Goal: Task Accomplishment & Management: Complete application form

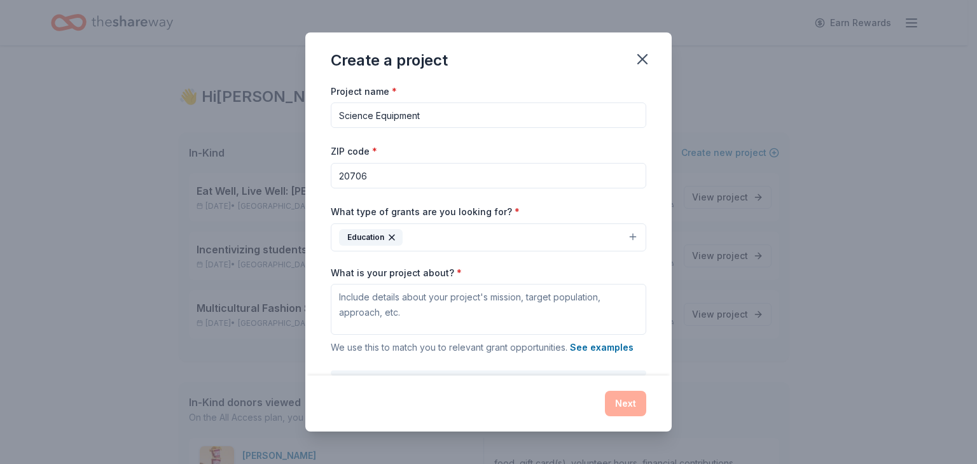
drag, startPoint x: 340, startPoint y: 116, endPoint x: 490, endPoint y: 123, distance: 149.7
click at [490, 123] on input "Science Equipment" at bounding box center [489, 114] width 316 height 25
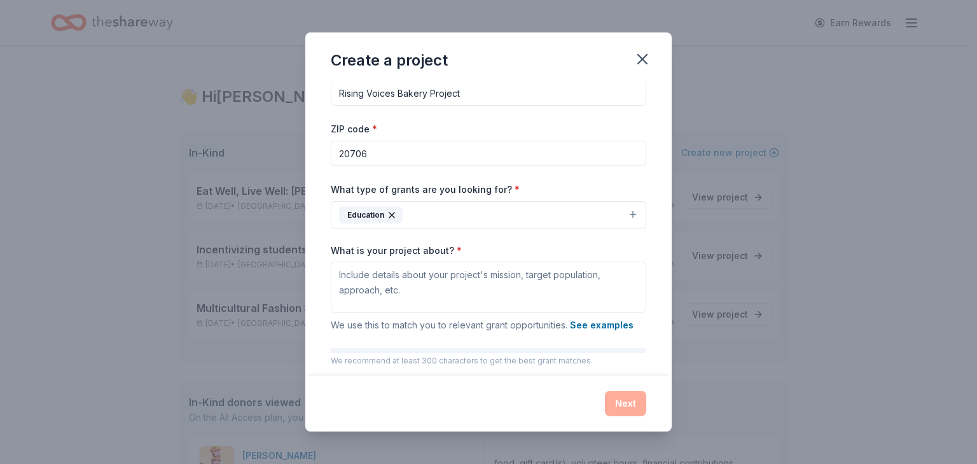
scroll to position [64, 0]
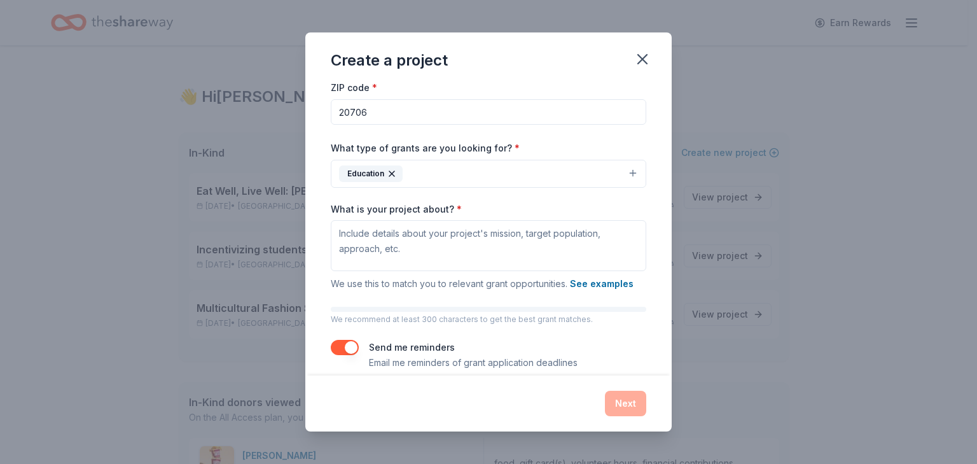
type input "Rising Voices Bakery Project"
click at [620, 171] on button "Education" at bounding box center [489, 174] width 316 height 28
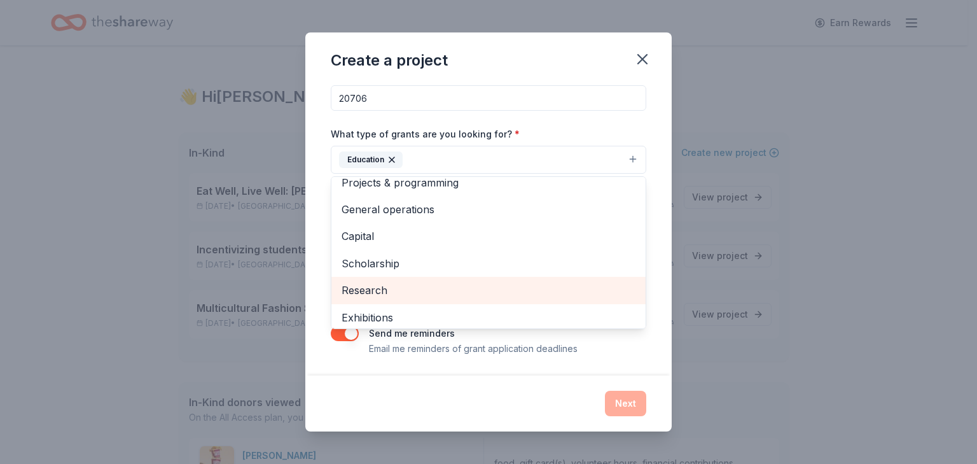
scroll to position [0, 0]
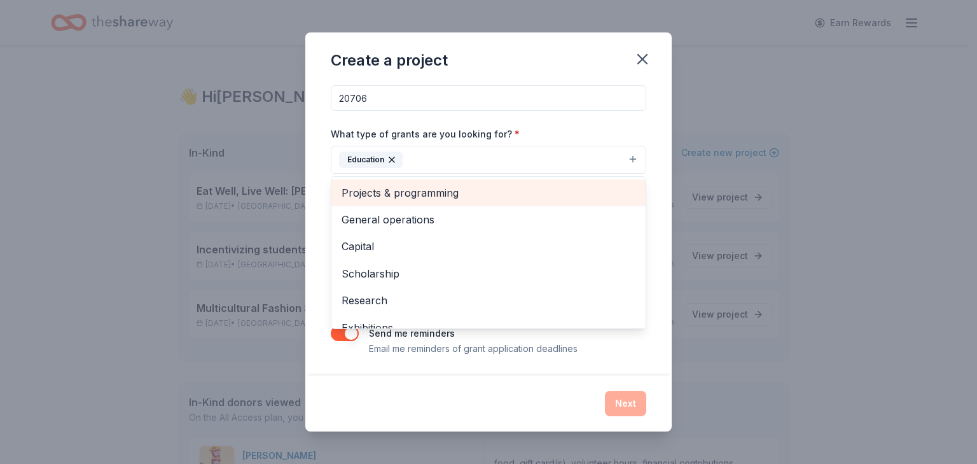
click at [421, 195] on span "Projects & programming" at bounding box center [489, 193] width 294 height 17
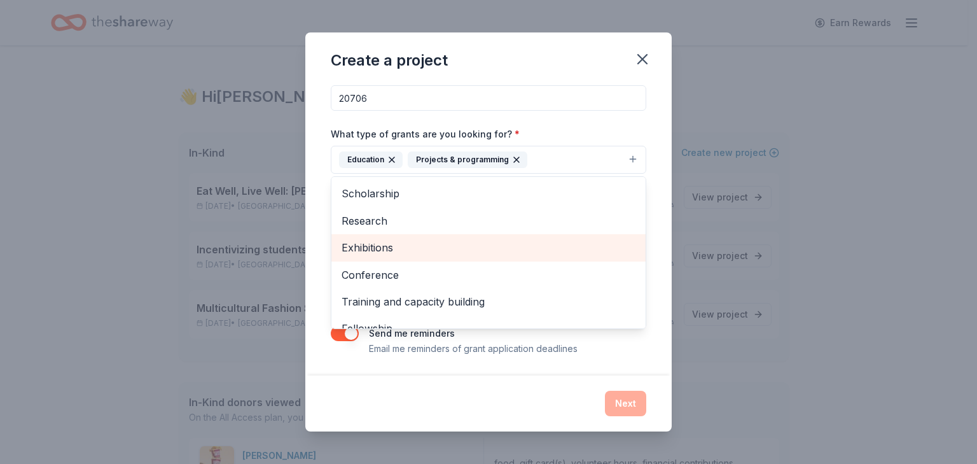
scroll to position [64, 0]
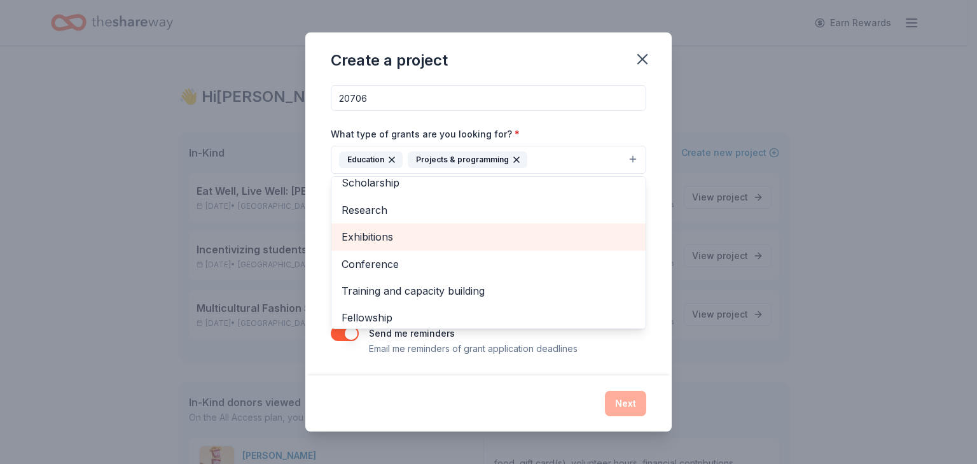
click at [377, 234] on span "Exhibitions" at bounding box center [489, 236] width 294 height 17
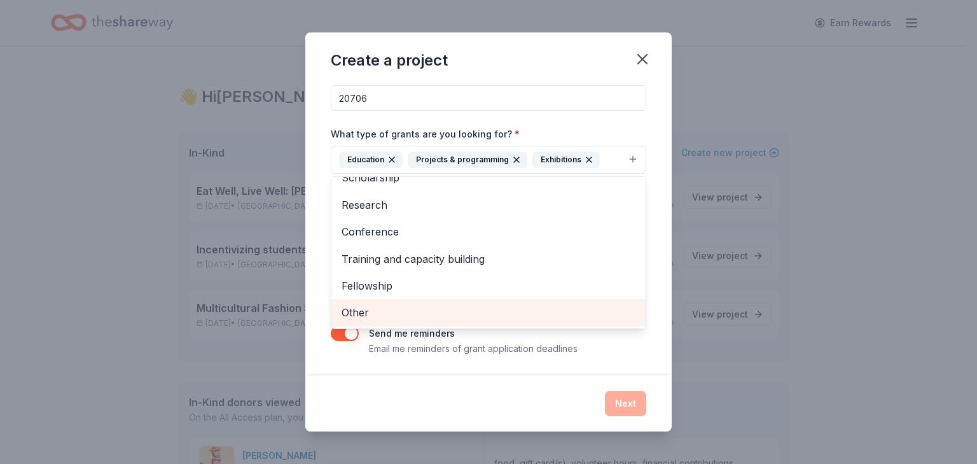
click at [376, 316] on span "Other" at bounding box center [489, 312] width 294 height 17
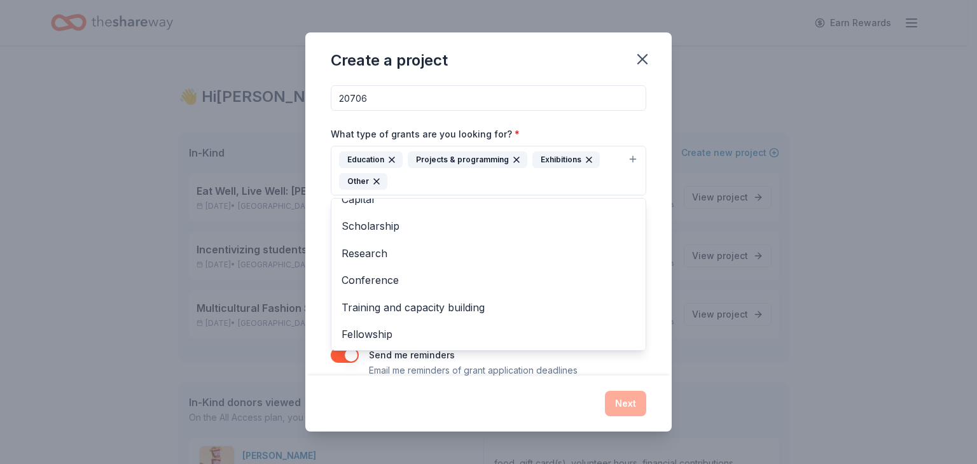
click at [648, 251] on div "Project name * Rising Voices Bakery Project ZIP code * 20706 What type of grant…" at bounding box center [488, 229] width 366 height 292
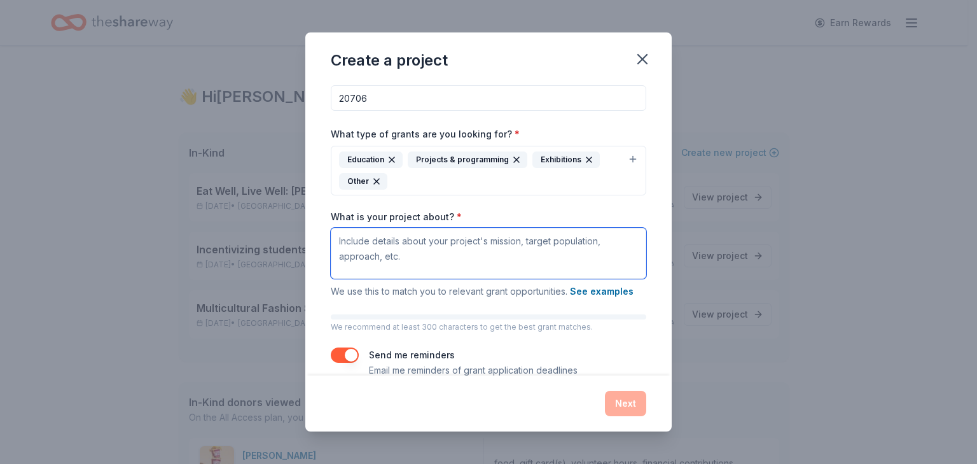
click at [423, 253] on textarea "What is your project about? *" at bounding box center [489, 253] width 316 height 51
paste textarea "Provide durable baking equipment, culturally specific ingredients, instructiona…"
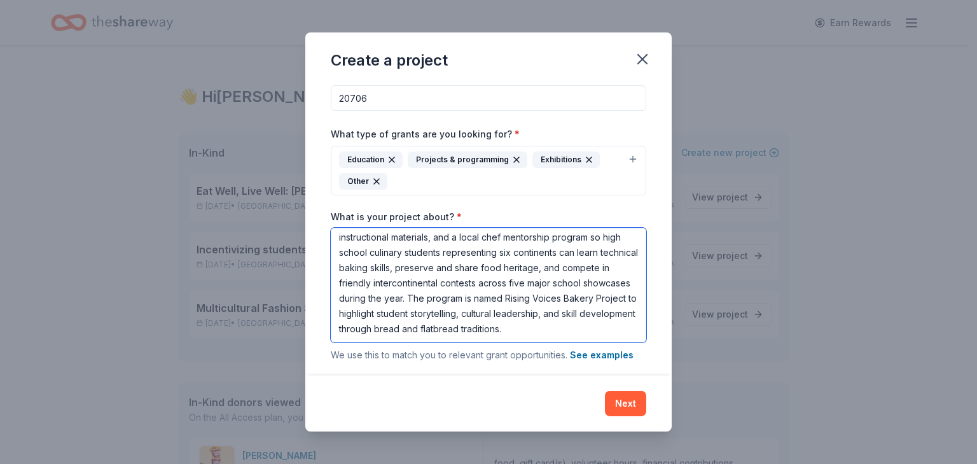
scroll to position [163, 0]
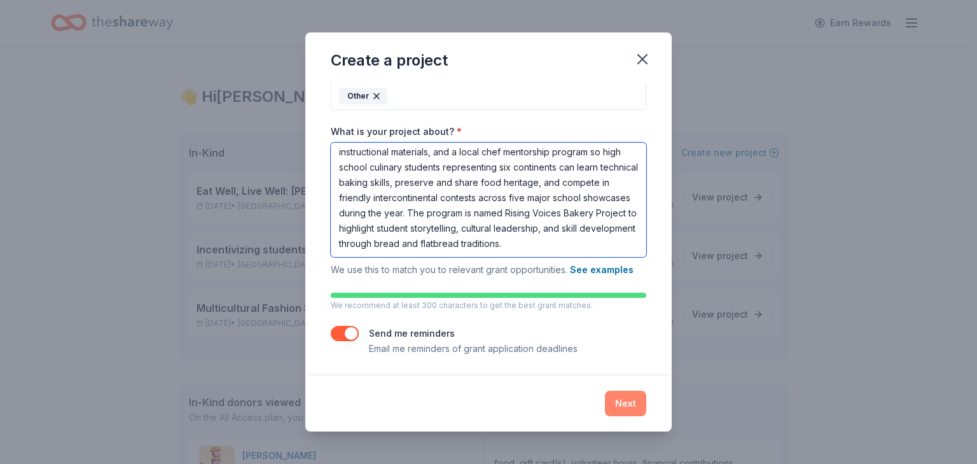
type textarea "Provide durable baking equipment, culturally specific ingredients, instructiona…"
click at [621, 407] on button "Next" at bounding box center [625, 403] width 41 height 25
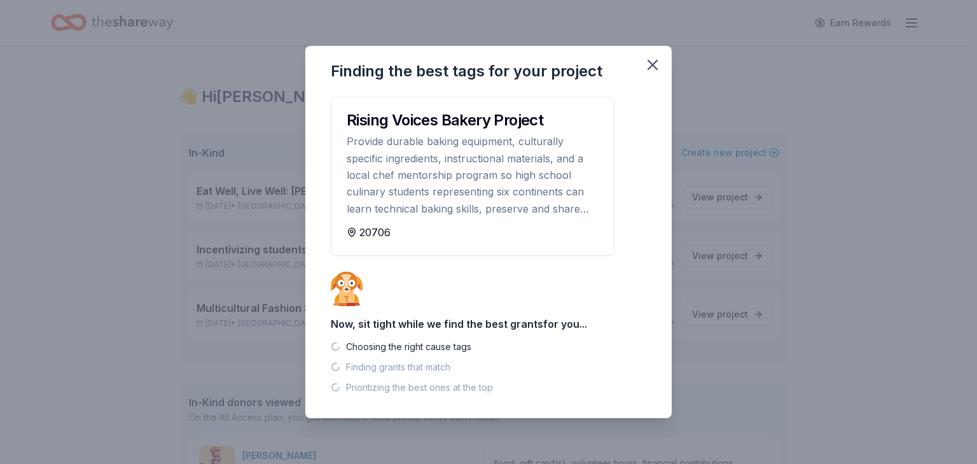
scroll to position [0, 0]
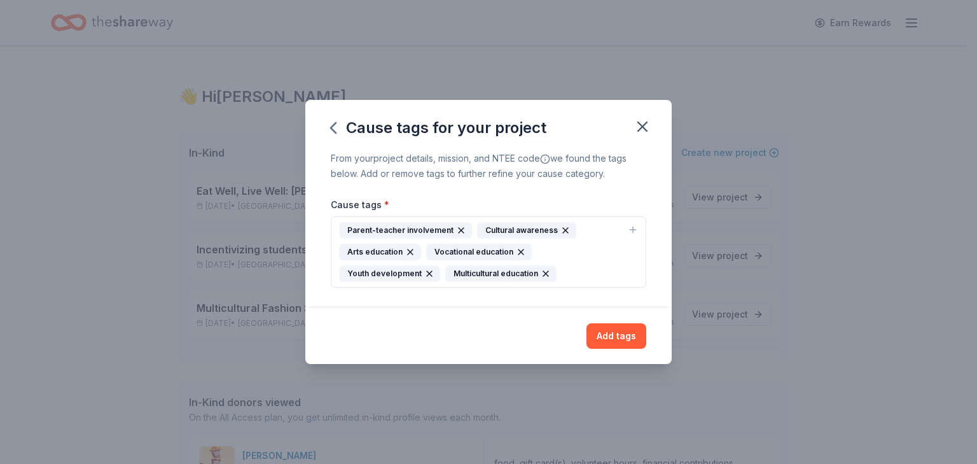
click at [633, 228] on icon "button" at bounding box center [633, 230] width 0 height 6
type input "culinary"
click at [611, 340] on button "Add tags" at bounding box center [617, 335] width 60 height 25
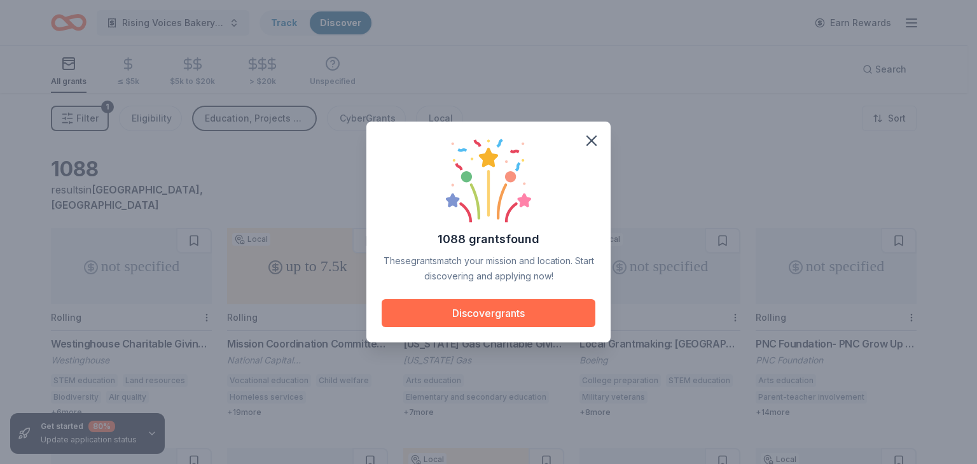
click at [437, 314] on button "Discover grants" at bounding box center [489, 313] width 214 height 28
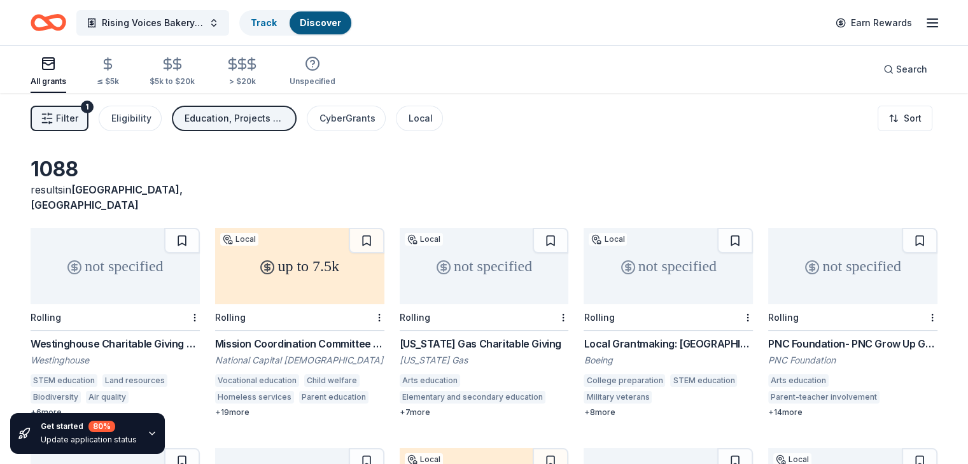
click at [74, 121] on button "Filter 1" at bounding box center [60, 118] width 58 height 25
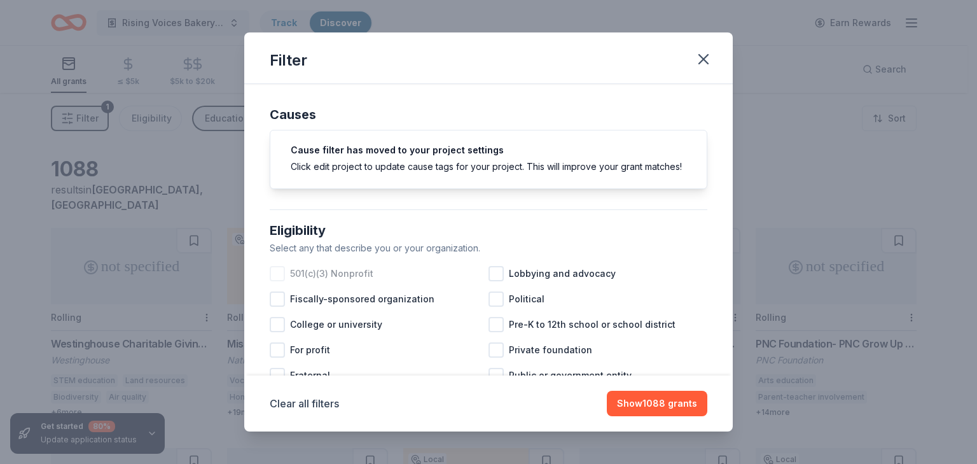
click at [274, 279] on div at bounding box center [277, 273] width 15 height 15
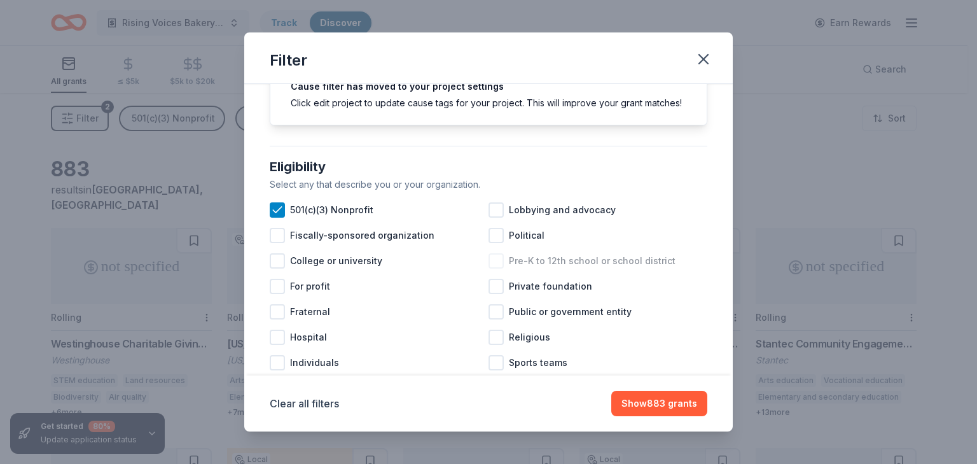
click at [494, 269] on div at bounding box center [496, 260] width 15 height 15
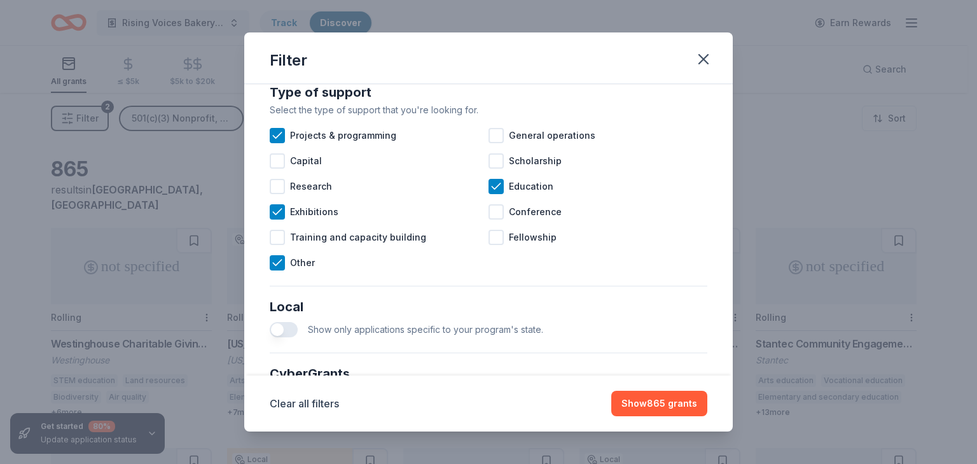
scroll to position [573, 0]
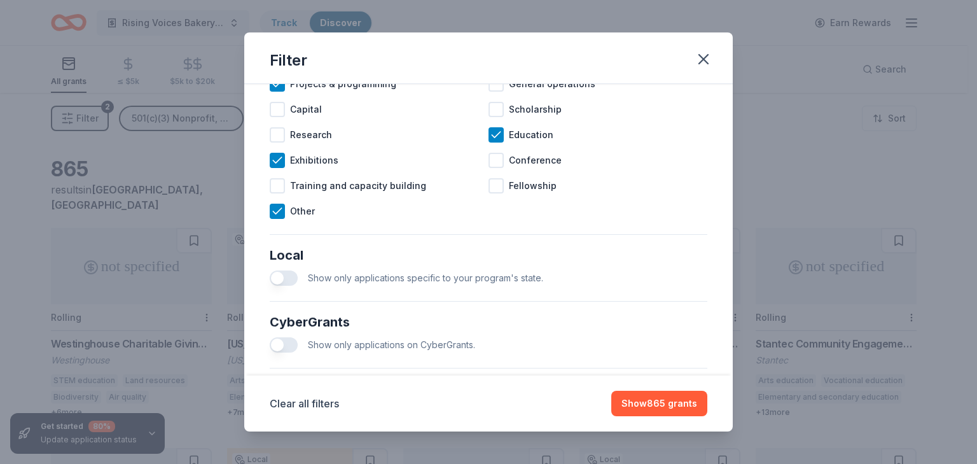
click at [290, 286] on button "button" at bounding box center [284, 277] width 28 height 15
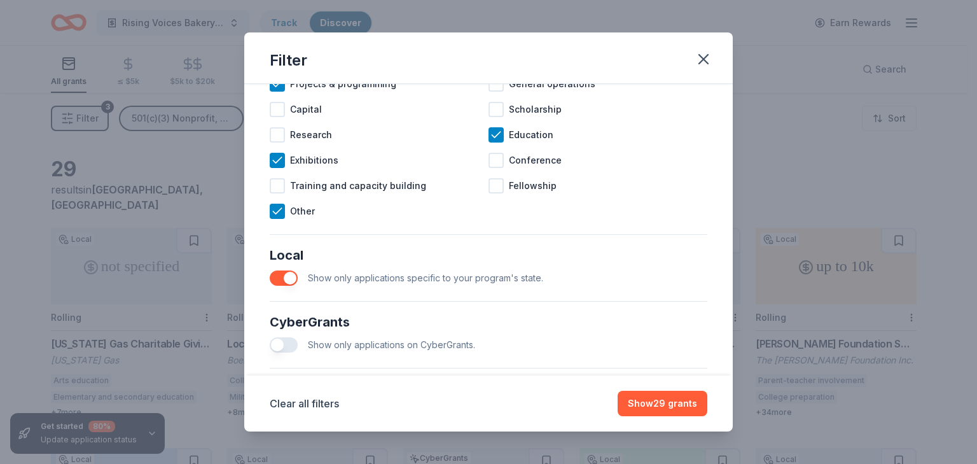
click at [279, 286] on button "button" at bounding box center [284, 277] width 28 height 15
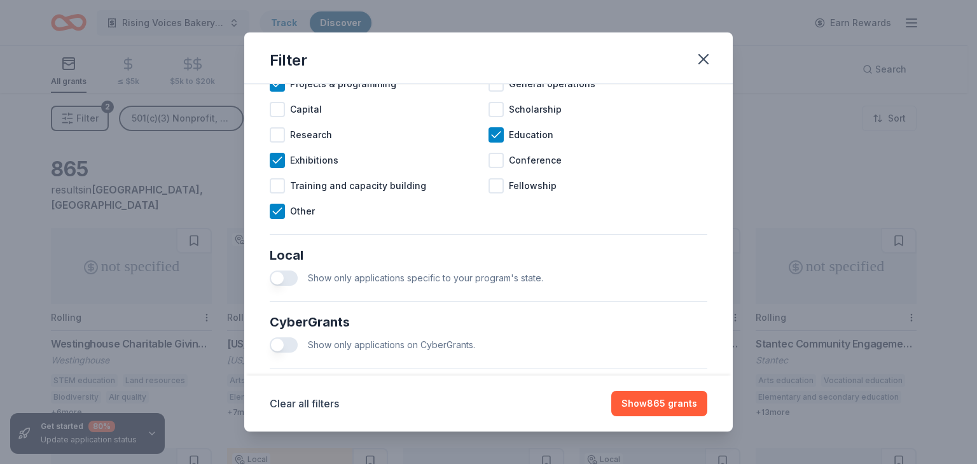
drag, startPoint x: 285, startPoint y: 290, endPoint x: 358, endPoint y: 304, distance: 74.5
click at [286, 286] on button "button" at bounding box center [284, 277] width 28 height 15
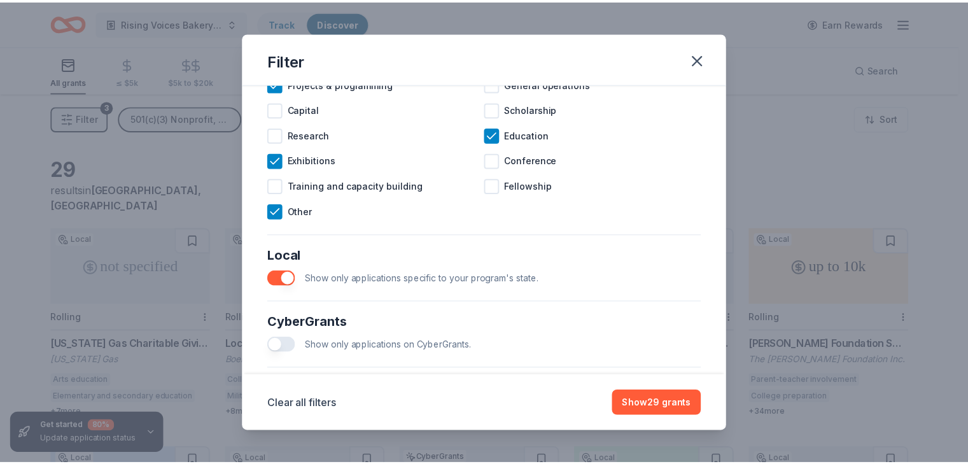
scroll to position [715, 0]
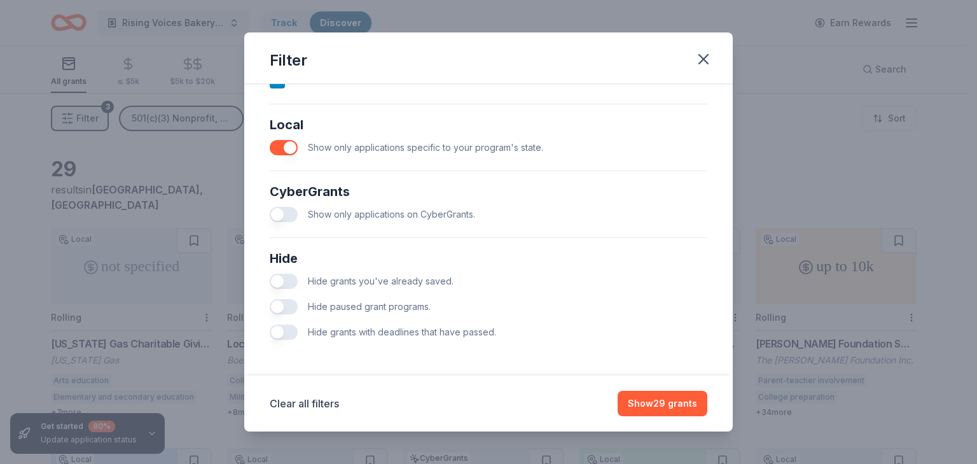
click at [286, 278] on button "button" at bounding box center [284, 281] width 28 height 15
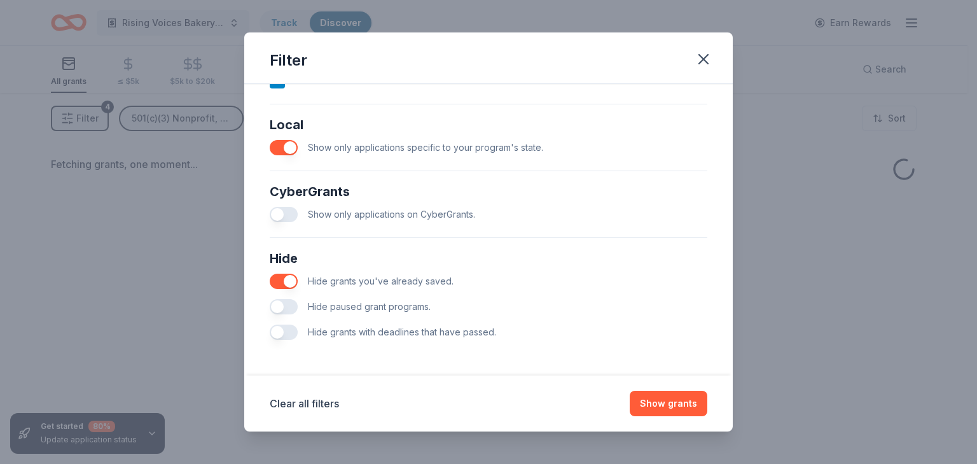
click at [288, 304] on button "button" at bounding box center [284, 306] width 28 height 15
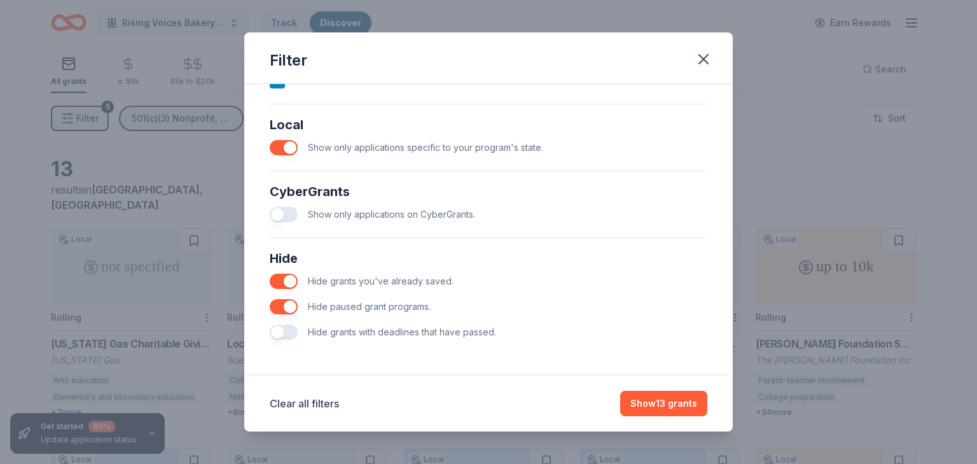
click at [288, 334] on button "button" at bounding box center [284, 331] width 28 height 15
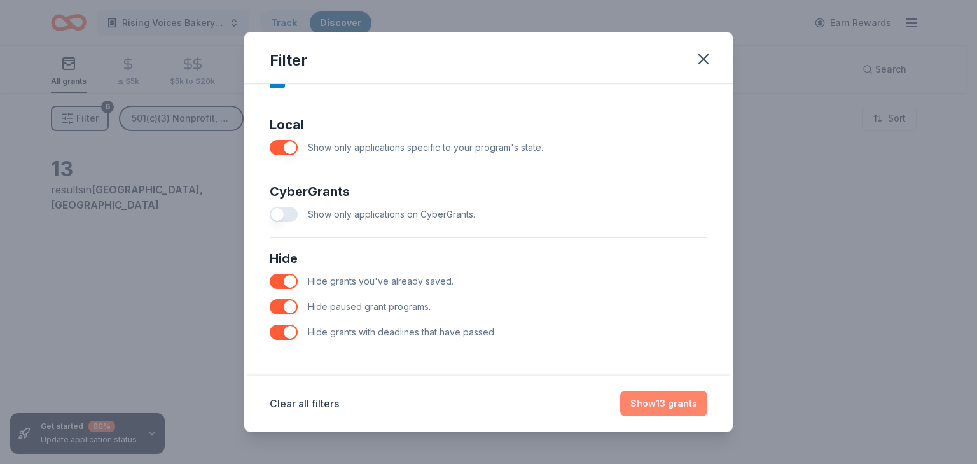
click at [665, 407] on button "Show 13 grants" at bounding box center [663, 403] width 87 height 25
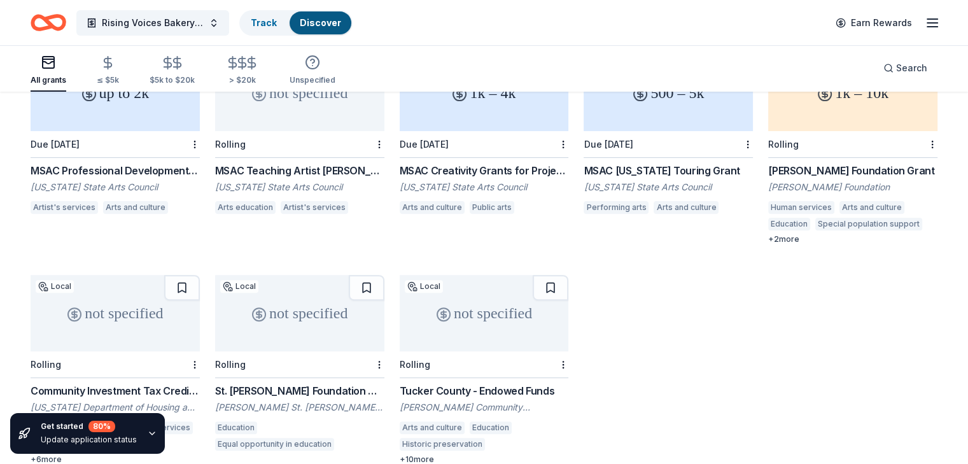
scroll to position [403, 0]
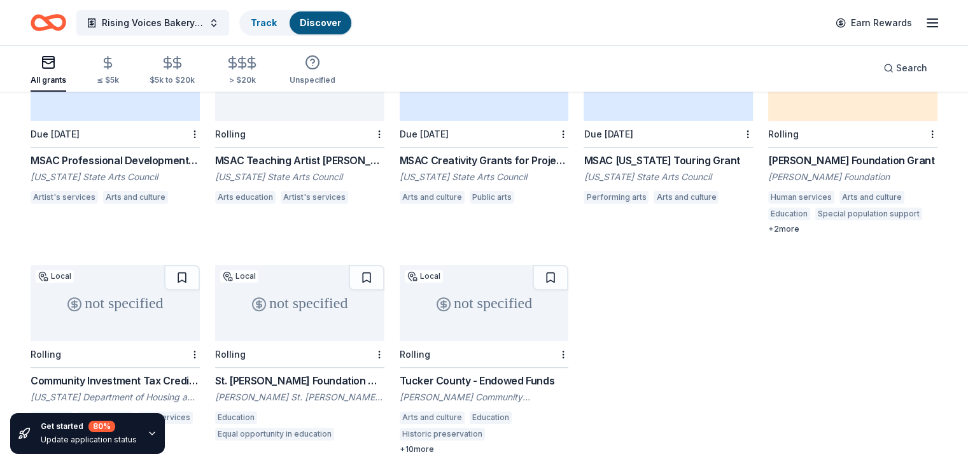
click at [133, 153] on div "MSAC Professional Development Opportunity Grant" at bounding box center [115, 160] width 169 height 15
click at [272, 153] on div "MSAC Teaching Artist Roster Grant" at bounding box center [299, 160] width 169 height 15
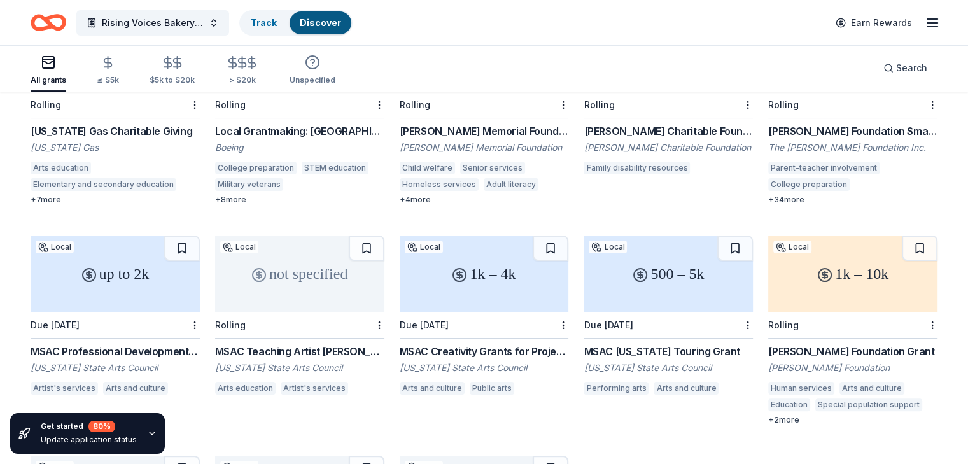
click at [482, 344] on div "MSAC Creativity Grants for Projects" at bounding box center [484, 351] width 169 height 15
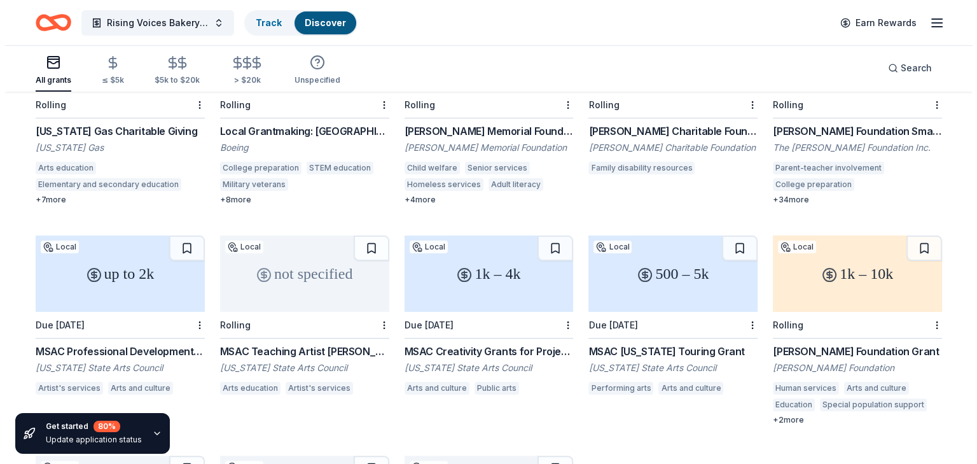
scroll to position [0, 0]
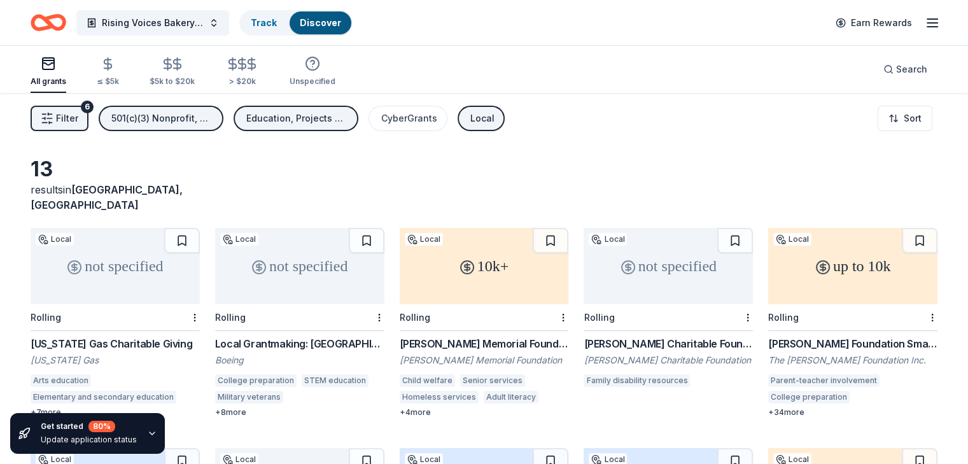
click at [78, 122] on span "Filter" at bounding box center [67, 118] width 22 height 15
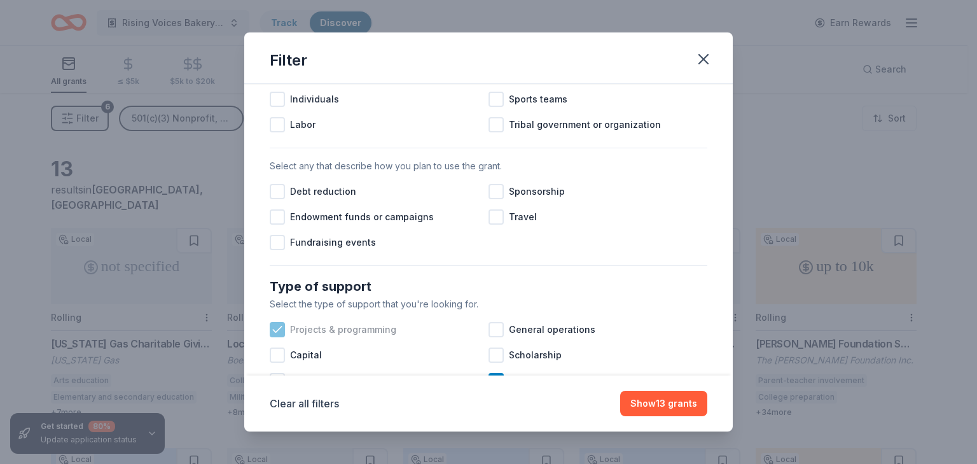
scroll to position [382, 0]
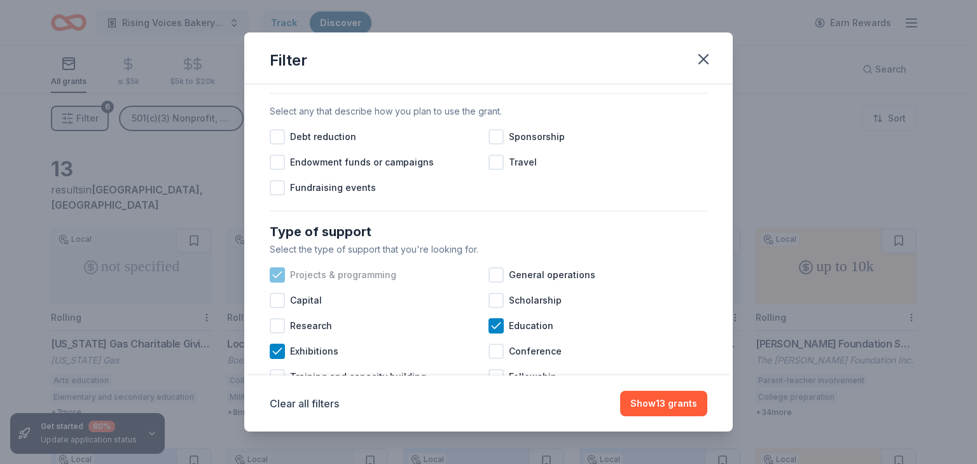
click at [278, 281] on icon at bounding box center [277, 275] width 13 height 13
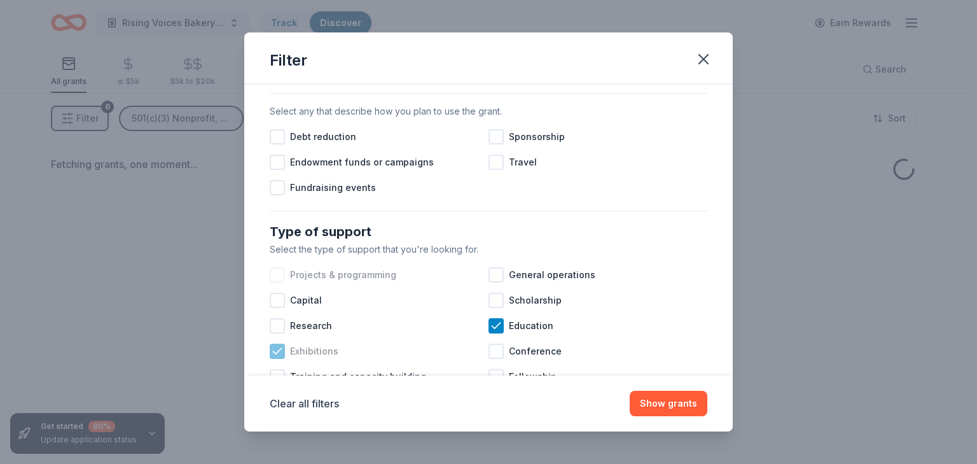
drag, startPoint x: 276, startPoint y: 361, endPoint x: 364, endPoint y: 366, distance: 87.9
click at [276, 358] on icon at bounding box center [277, 351] width 13 height 13
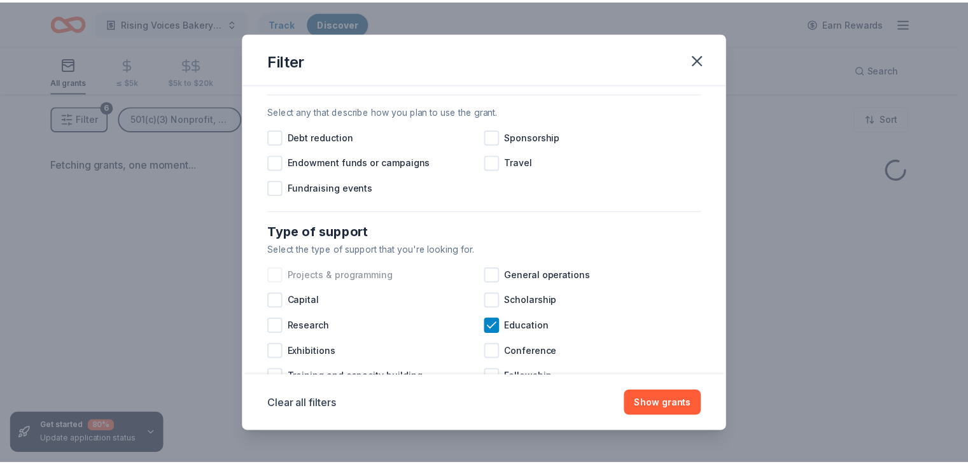
scroll to position [509, 0]
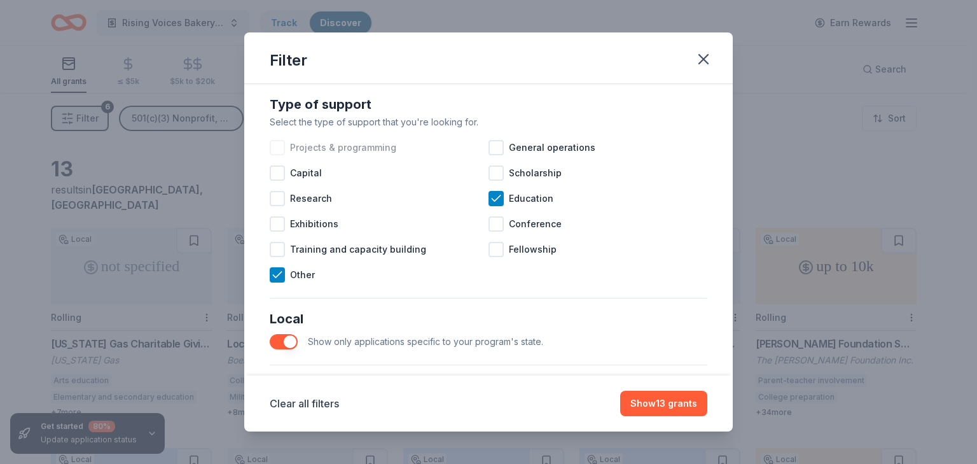
drag, startPoint x: 655, startPoint y: 406, endPoint x: 631, endPoint y: 375, distance: 39.1
click at [655, 407] on button "Show 13 grants" at bounding box center [663, 403] width 87 height 25
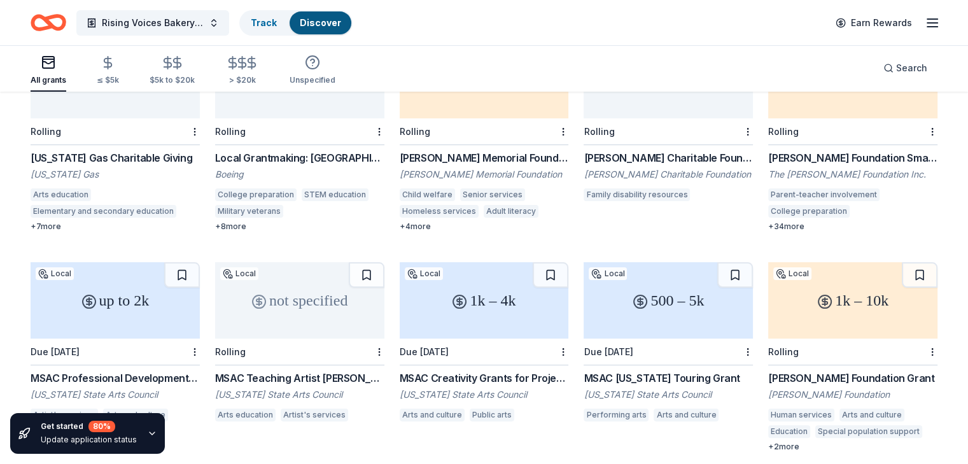
scroll to position [191, 0]
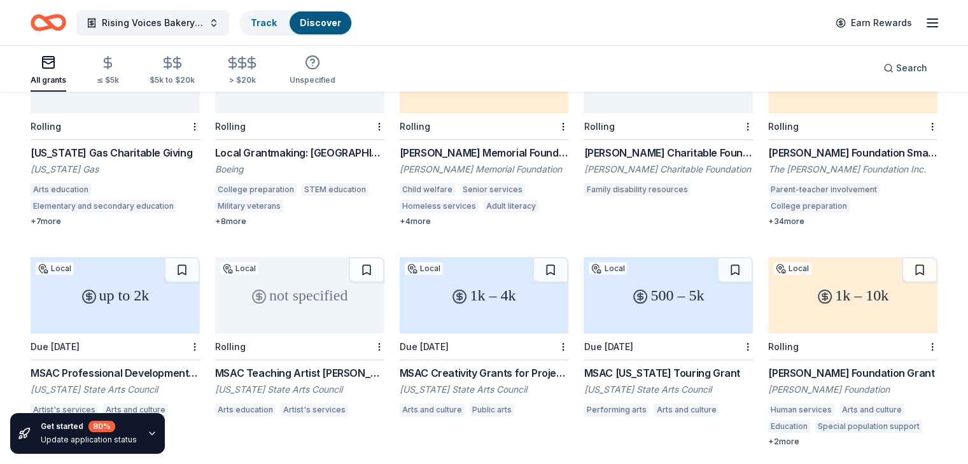
click at [646, 365] on div "MSAC [US_STATE] Touring Grant" at bounding box center [667, 372] width 169 height 15
click at [629, 365] on div "MSAC [US_STATE] Touring Grant" at bounding box center [667, 372] width 169 height 15
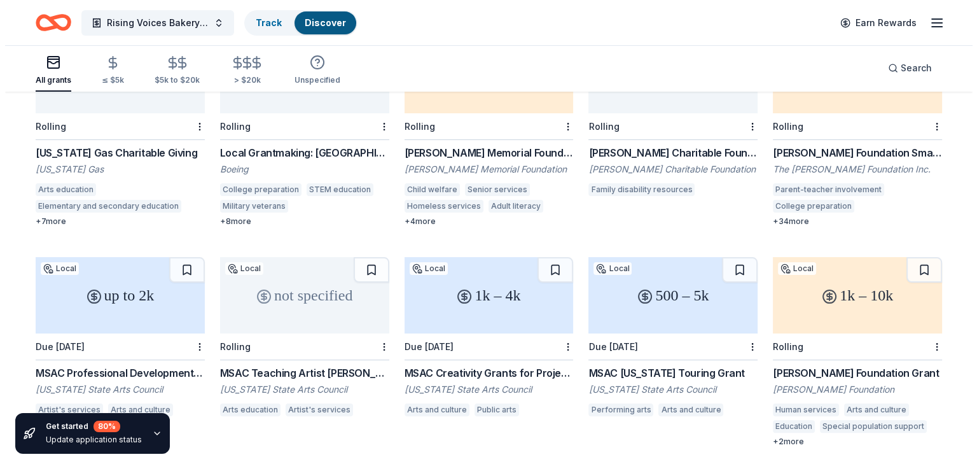
scroll to position [0, 0]
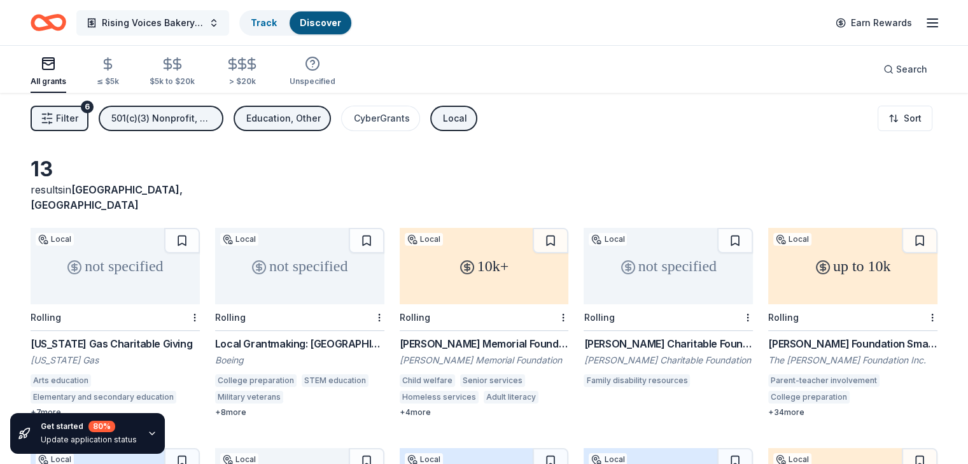
click at [164, 22] on span "Rising Voices Bakery Project" at bounding box center [153, 22] width 102 height 15
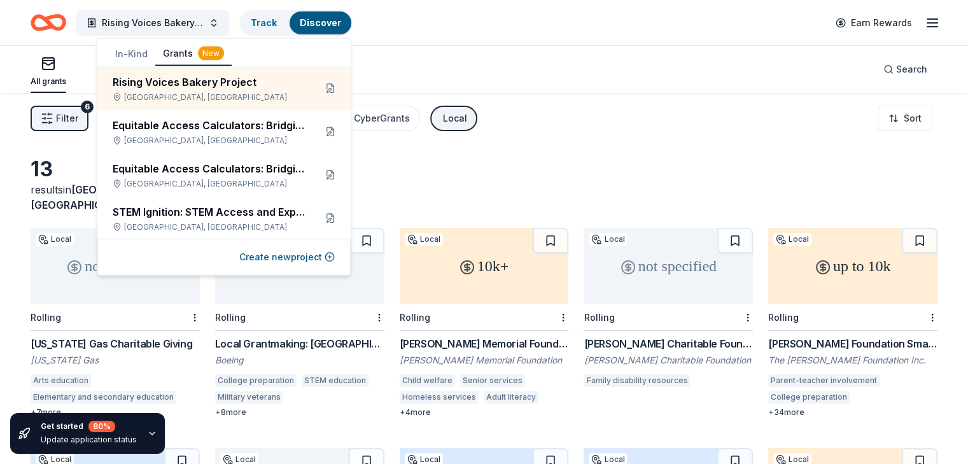
click at [441, 61] on div "All grants ≤ $5k $5k to $20k > $20k Unspecified Search" at bounding box center [484, 69] width 907 height 47
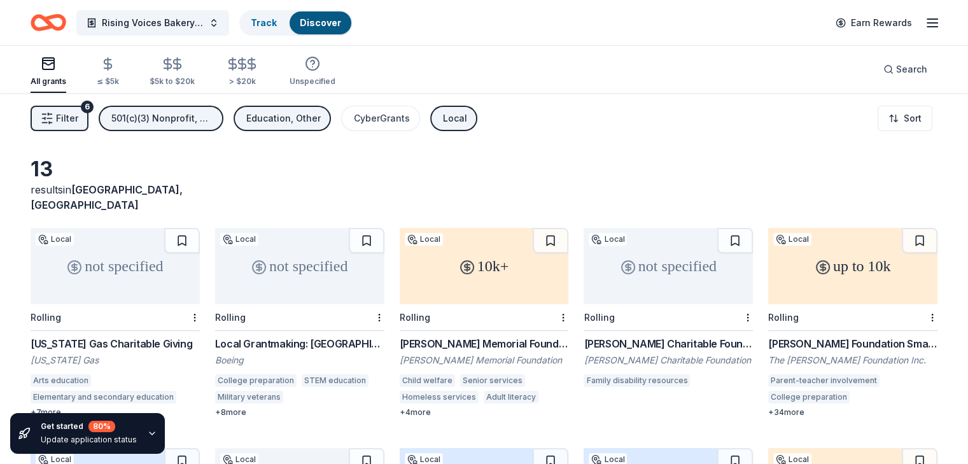
click at [78, 116] on span "Filter" at bounding box center [67, 118] width 22 height 15
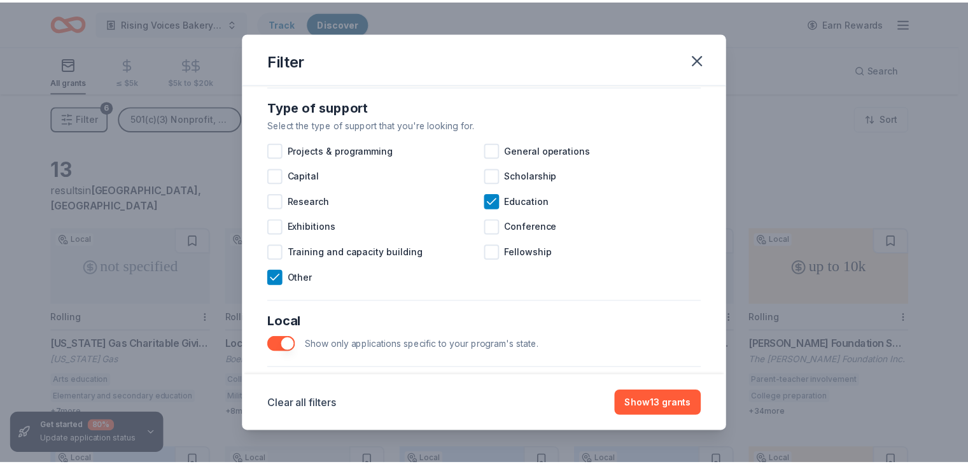
scroll to position [509, 0]
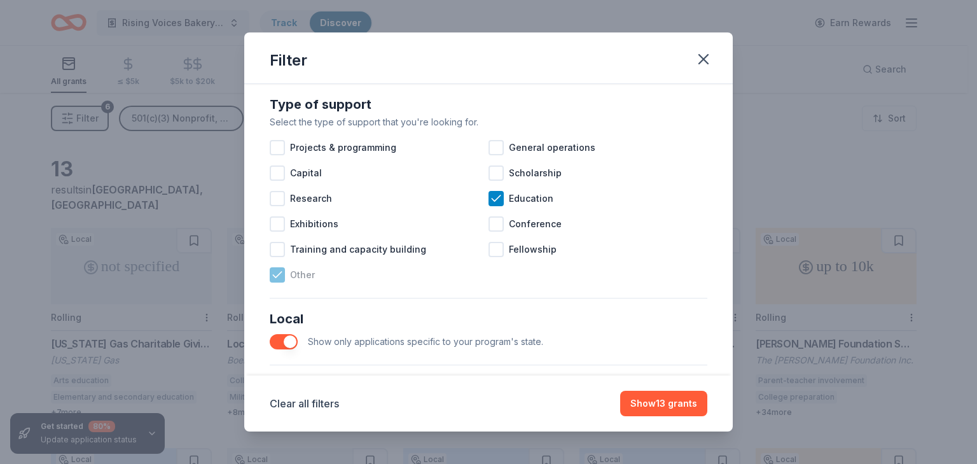
click at [281, 281] on icon at bounding box center [277, 275] width 13 height 13
click at [666, 406] on button "Show 13 grants" at bounding box center [663, 403] width 87 height 25
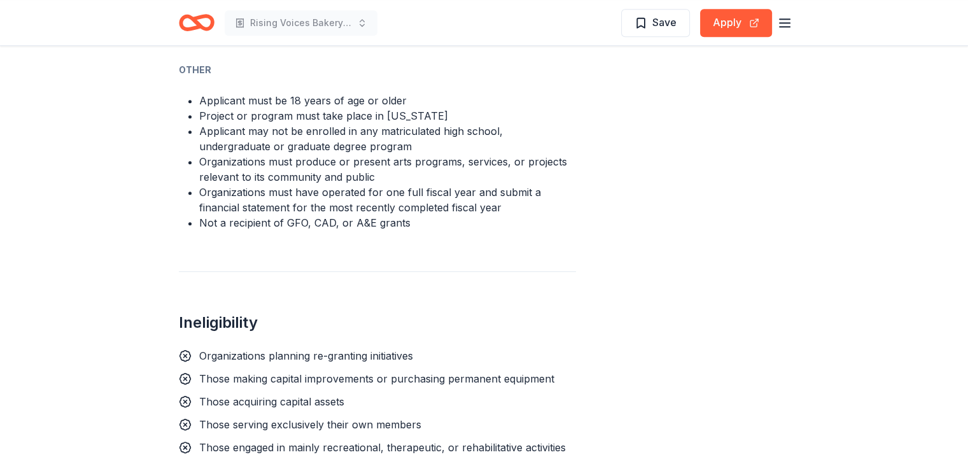
scroll to position [827, 0]
